Goal: Use online tool/utility: Utilize a website feature to perform a specific function

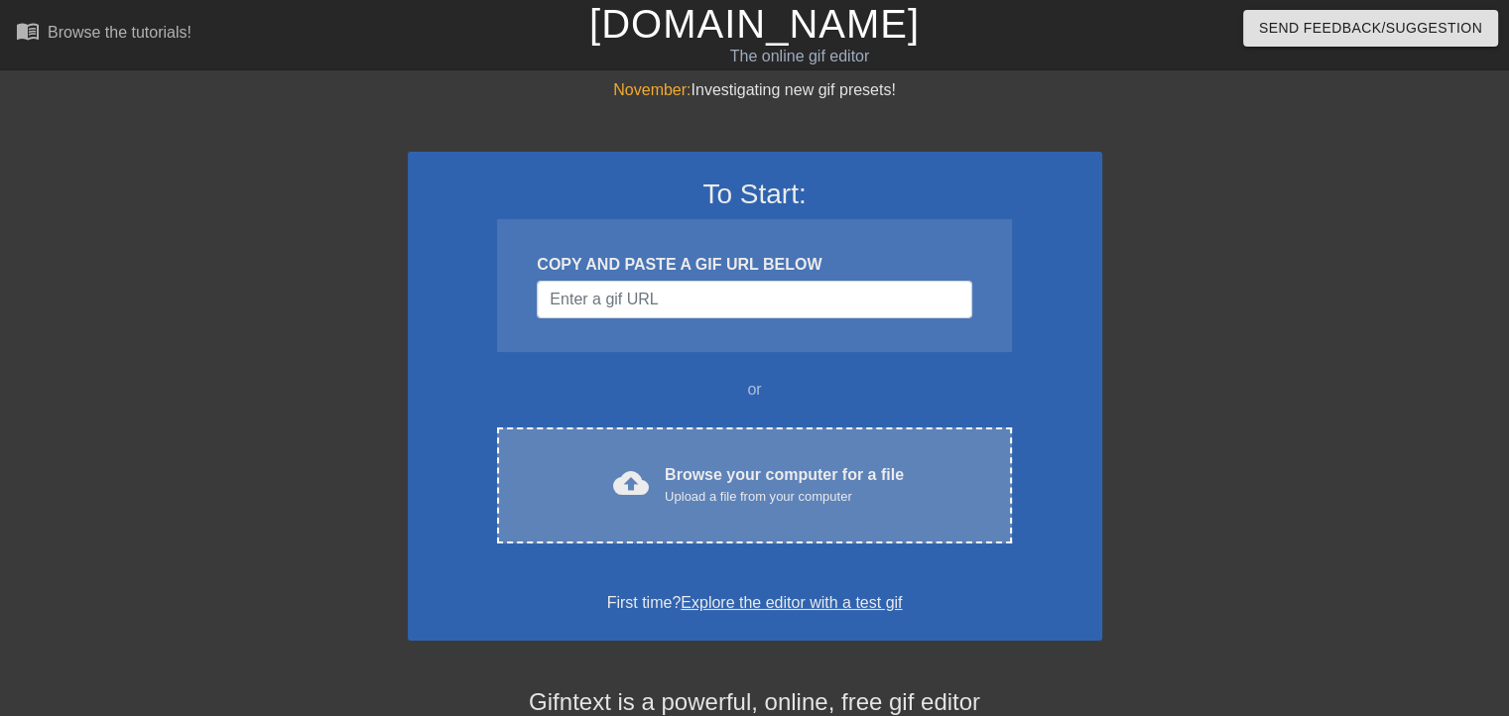
click at [783, 504] on div "Upload a file from your computer" at bounding box center [784, 497] width 239 height 20
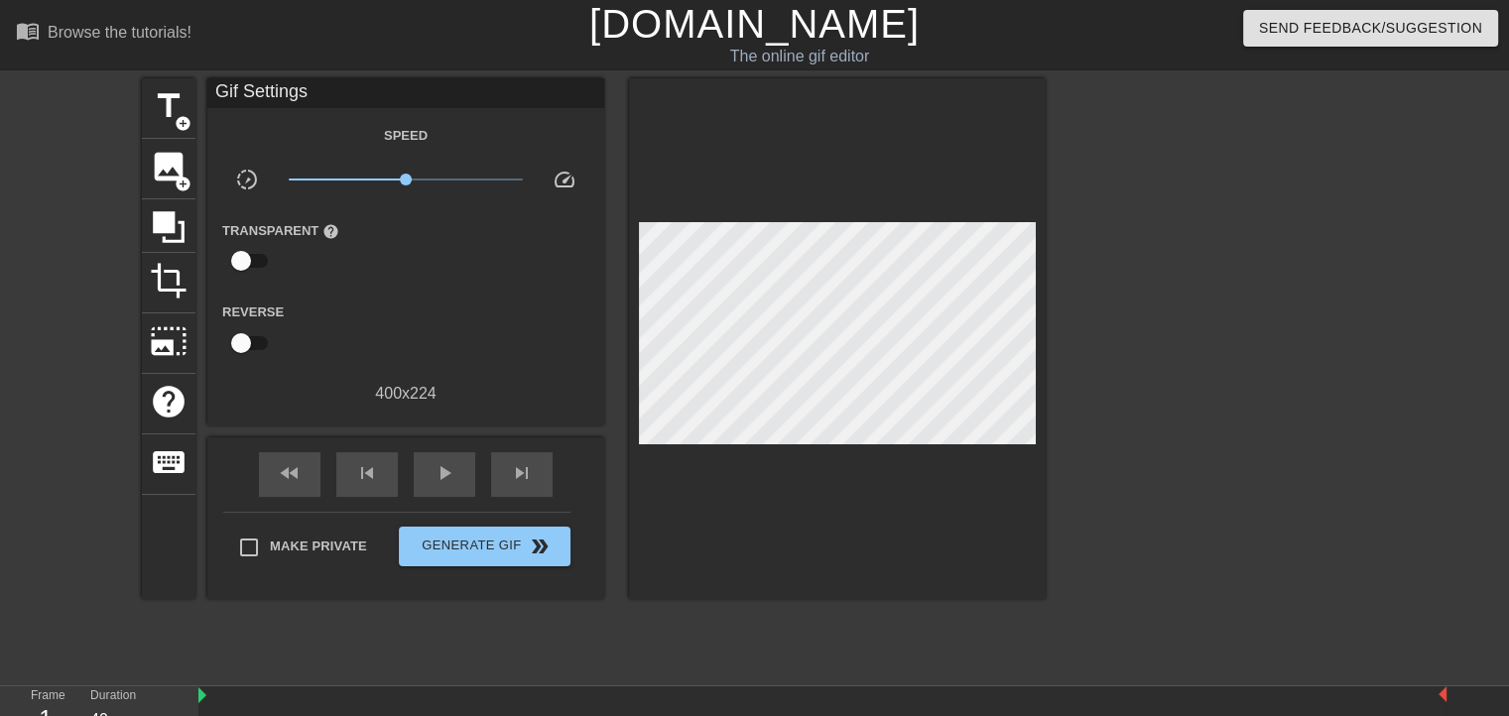
click at [356, 91] on div "Gif Settings" at bounding box center [405, 93] width 397 height 30
click at [352, 89] on div "Gif Settings" at bounding box center [405, 93] width 397 height 30
click at [188, 101] on div "title add_circle" at bounding box center [169, 108] width 54 height 61
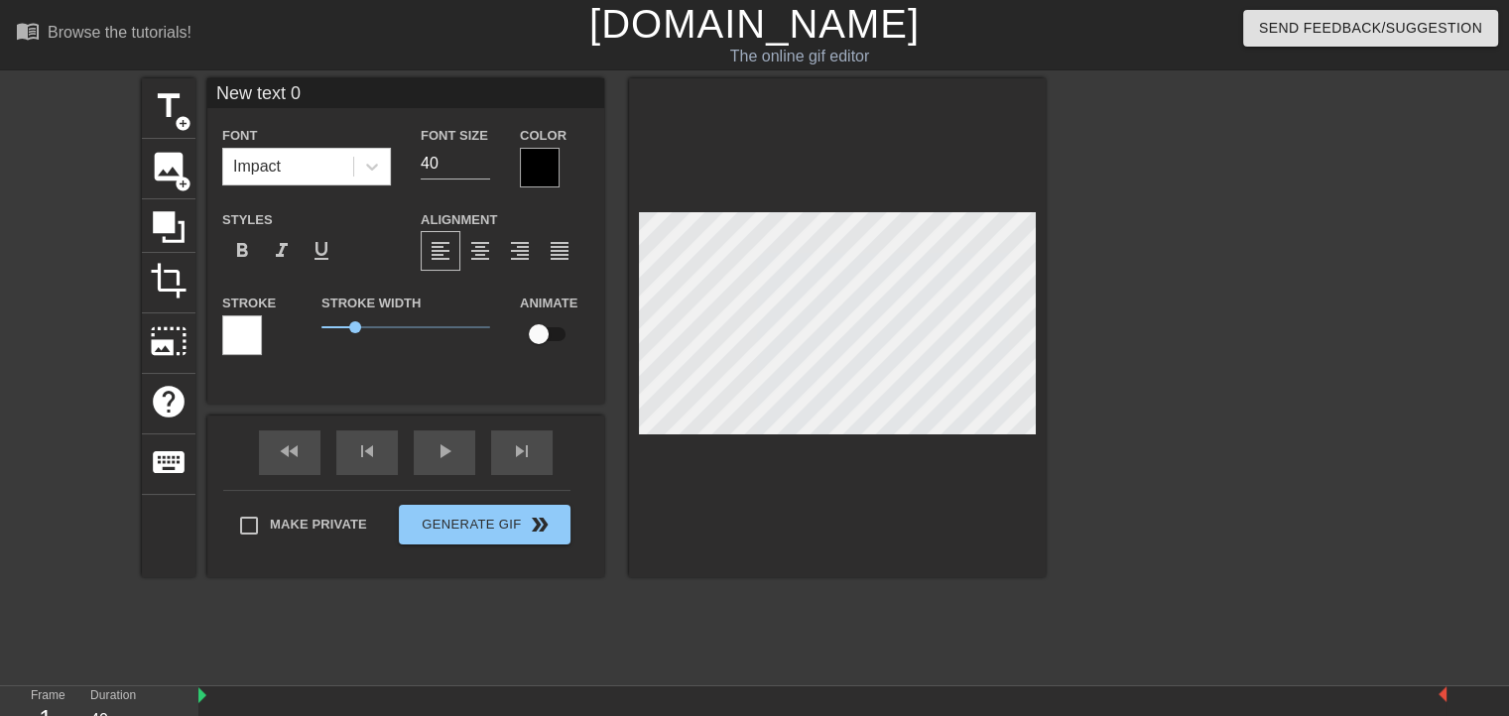
click at [291, 79] on input "New text 0" at bounding box center [405, 93] width 397 height 30
click at [324, 88] on input "New text 0" at bounding box center [405, 93] width 397 height 30
click at [150, 90] on span "title" at bounding box center [169, 106] width 38 height 38
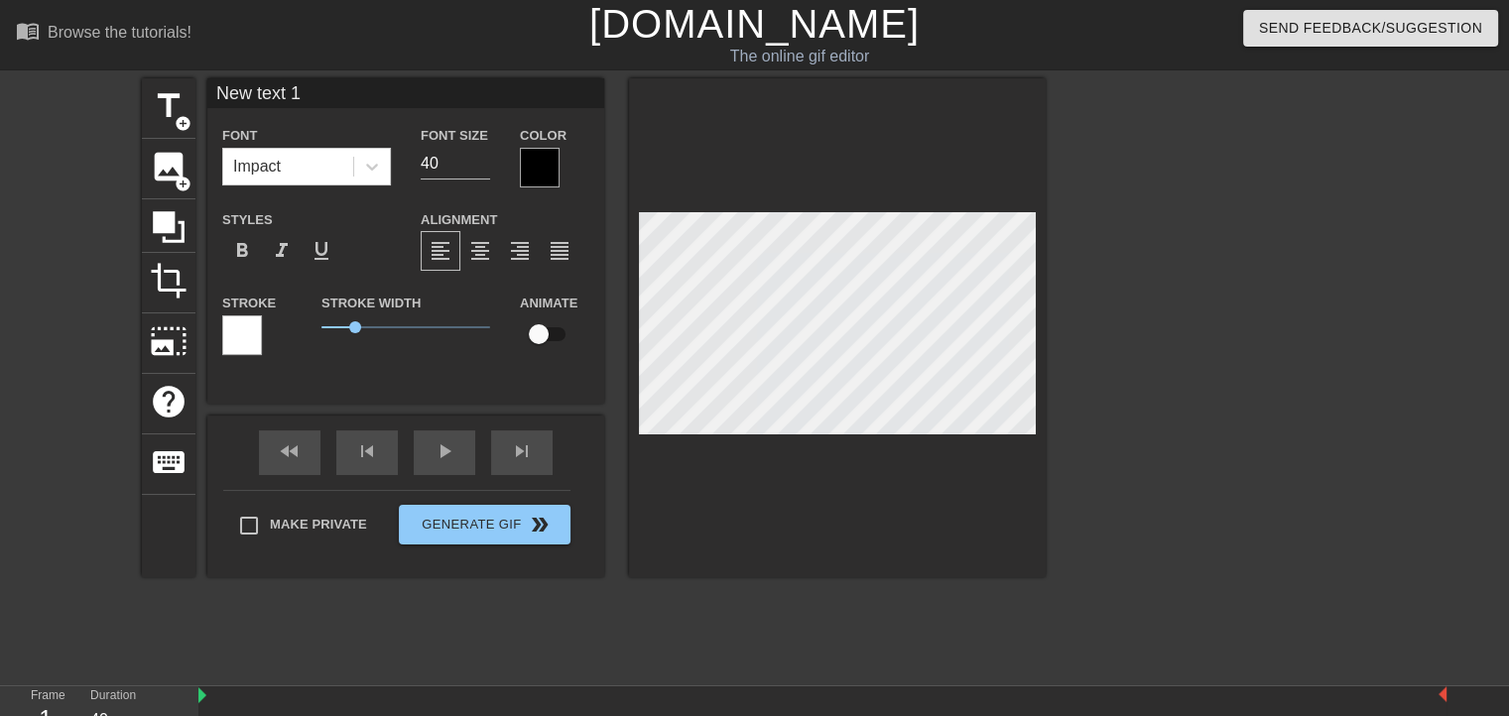
click at [291, 92] on input "New text 1" at bounding box center [405, 93] width 397 height 30
click at [306, 92] on input "New text 1" at bounding box center [405, 93] width 397 height 30
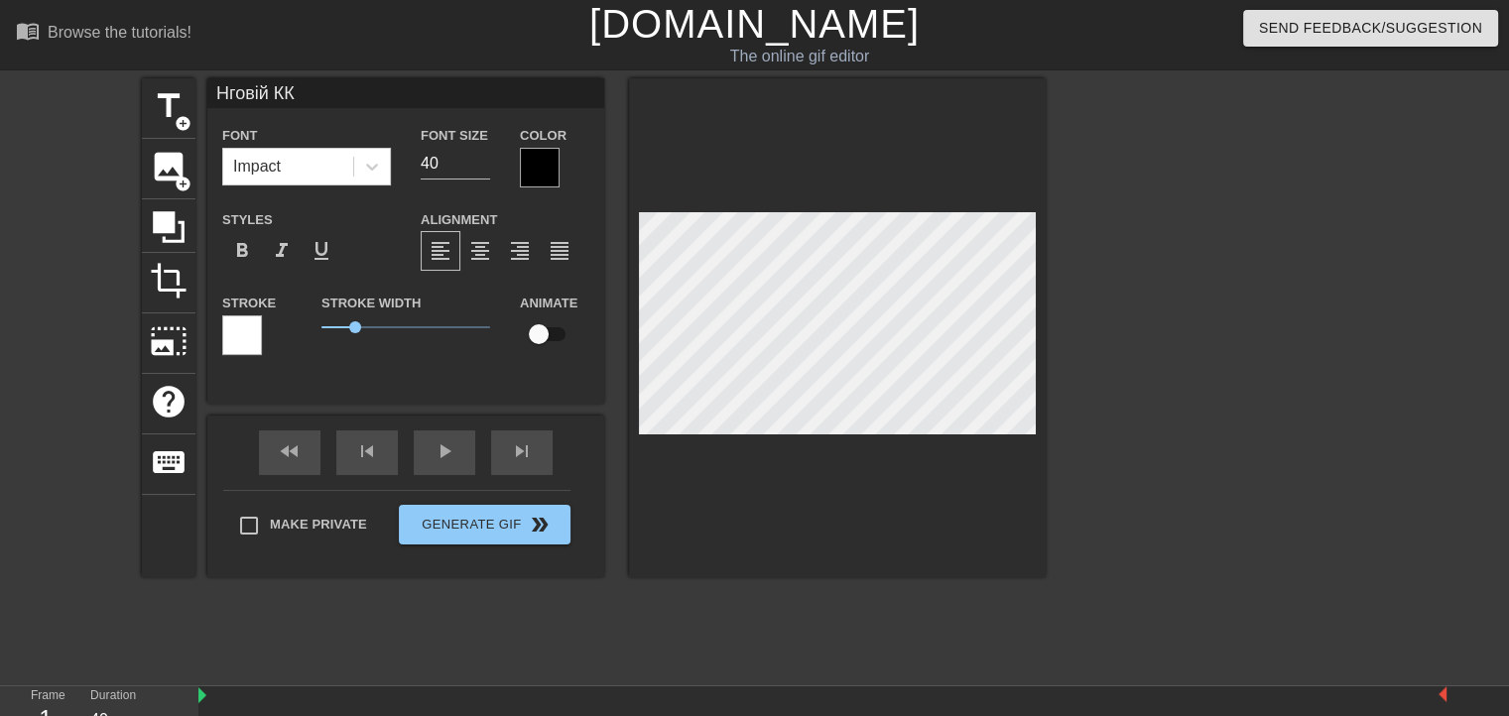
click at [259, 96] on input "Нговій КК" at bounding box center [405, 93] width 397 height 30
click at [245, 91] on input "Нговый КК" at bounding box center [405, 93] width 397 height 30
click at [232, 99] on input "Нговый КК" at bounding box center [405, 93] width 397 height 30
type input "Психика"
click at [462, 528] on button "Generate Gif double_arrow" at bounding box center [485, 525] width 172 height 40
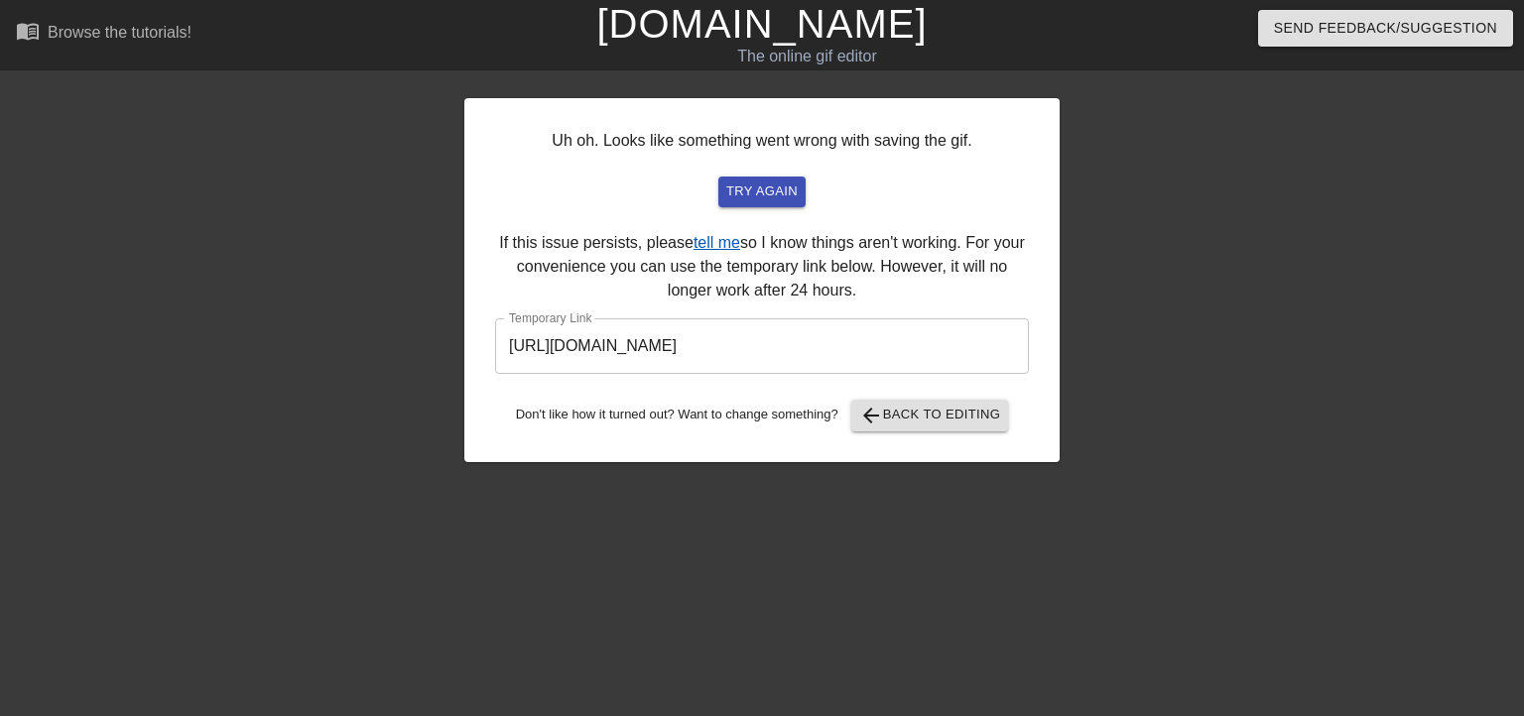
drag, startPoint x: 682, startPoint y: 326, endPoint x: 707, endPoint y: 239, distance: 91.0
click at [921, 351] on input "[URL][DOMAIN_NAME]" at bounding box center [762, 346] width 534 height 56
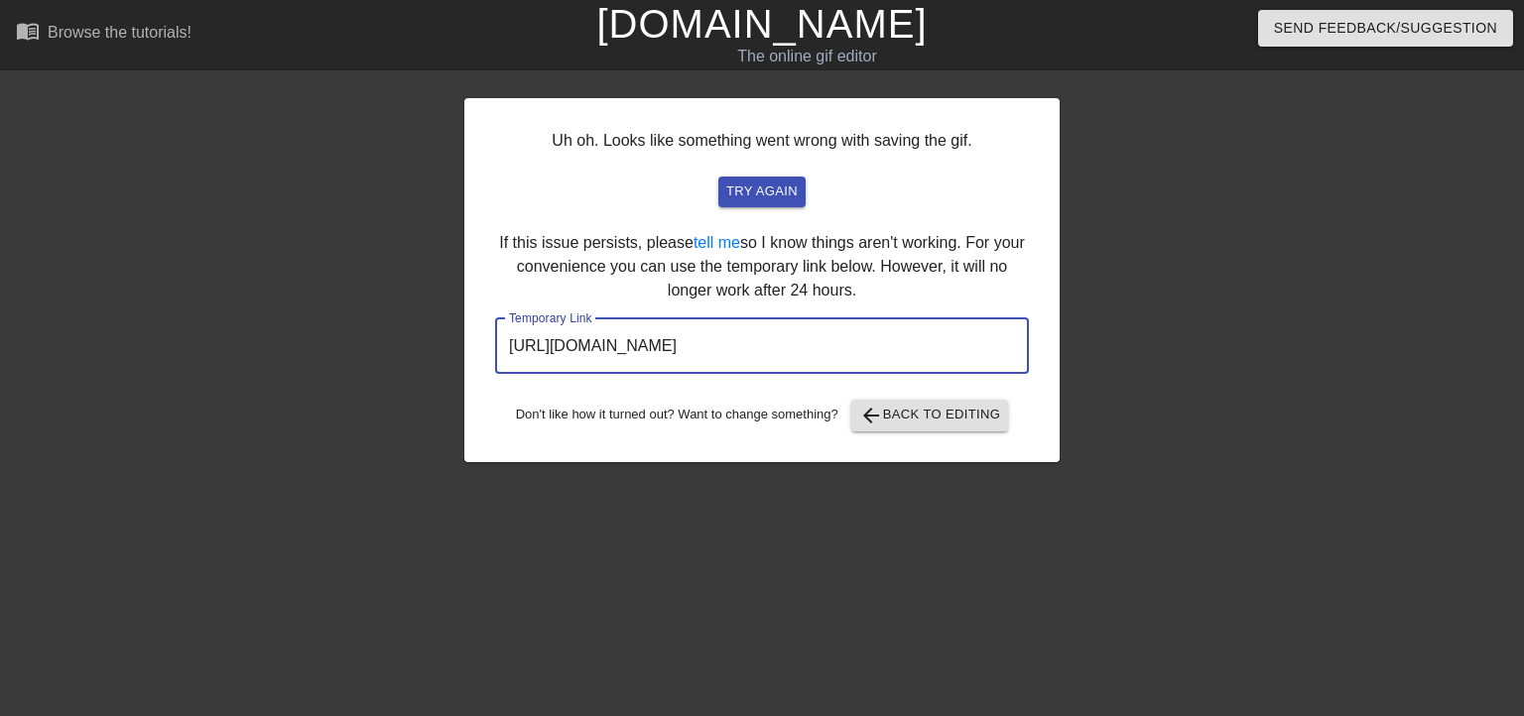
click at [921, 351] on input "[URL][DOMAIN_NAME]" at bounding box center [762, 346] width 534 height 56
